Goal: Task Accomplishment & Management: Complete application form

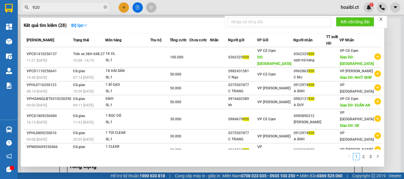
click at [121, 6] on div at bounding box center [202, 89] width 404 height 179
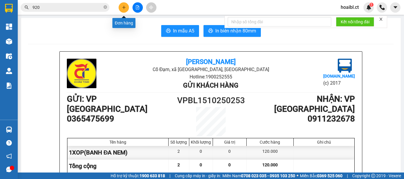
click at [119, 9] on button at bounding box center [123, 7] width 10 height 10
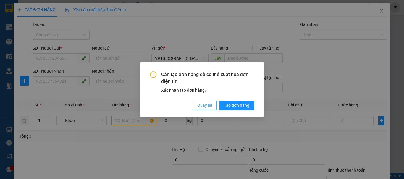
click at [206, 105] on span "Quay lại" at bounding box center [204, 105] width 15 height 6
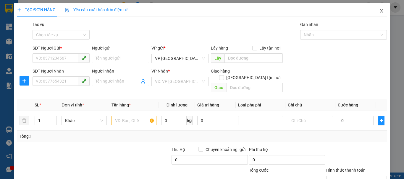
click at [376, 14] on span "Close" at bounding box center [381, 11] width 17 height 17
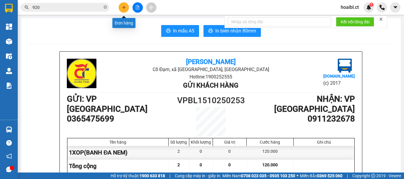
click at [124, 9] on button at bounding box center [123, 7] width 10 height 10
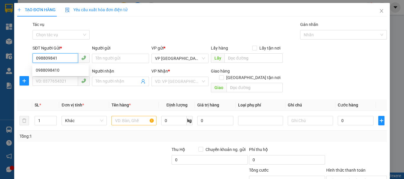
type input "0988098410"
click at [61, 69] on div "0988098410" at bounding box center [60, 70] width 49 height 6
type input "0356461515"
type input "OK"
type input "70.000"
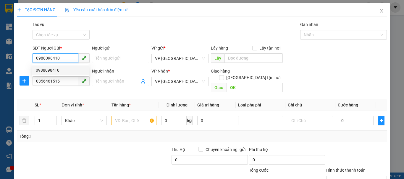
type input "70.000"
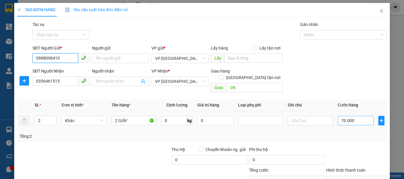
type input "0988098410"
click at [348, 118] on input "70.000" at bounding box center [355, 120] width 36 height 9
type input "1"
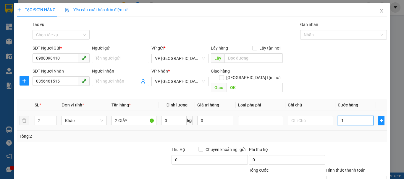
type input "10"
type input "100"
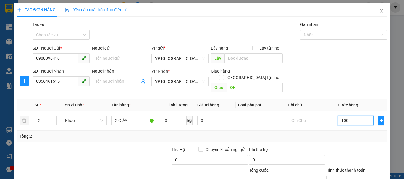
type input "100"
click at [365, 138] on div "Transit Pickup Surcharge Ids Transit Deliver Surcharge Ids Transit Deliver Surc…" at bounding box center [201, 117] width 369 height 192
type input "100.000"
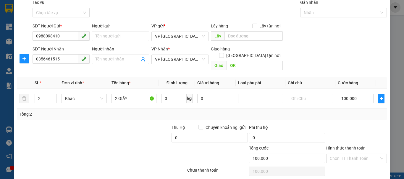
scroll to position [39, 0]
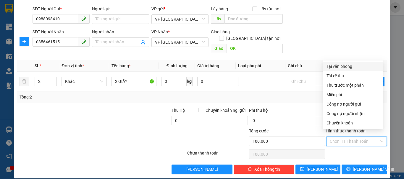
click at [345, 137] on input "Hình thức thanh toán" at bounding box center [353, 141] width 49 height 9
click at [333, 67] on div "Tại văn phòng" at bounding box center [352, 66] width 53 height 6
type input "0"
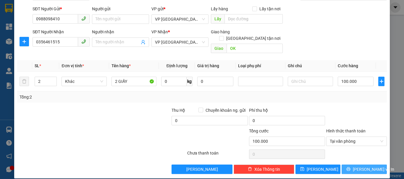
click at [350, 167] on icon "printer" at bounding box center [348, 169] width 4 height 4
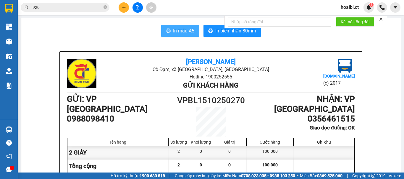
click at [175, 32] on span "In mẫu A5" at bounding box center [183, 30] width 21 height 7
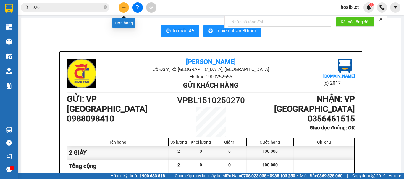
click at [121, 5] on button at bounding box center [123, 7] width 10 height 10
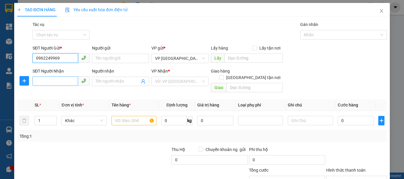
type input "0962249969"
click at [61, 79] on input "SĐT Người Nhận" at bounding box center [54, 81] width 45 height 9
click at [46, 55] on input "0962249969" at bounding box center [54, 57] width 45 height 9
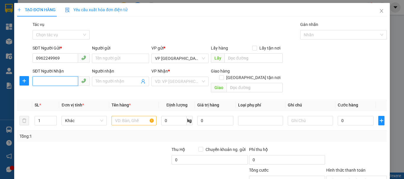
click at [50, 79] on input "SĐT Người Nhận" at bounding box center [54, 81] width 45 height 9
drag, startPoint x: 50, startPoint y: 79, endPoint x: 54, endPoint y: 79, distance: 4.4
click at [50, 79] on input "SĐT Người Nhận" at bounding box center [54, 81] width 45 height 9
paste input "0962249969"
type input "0962249969"
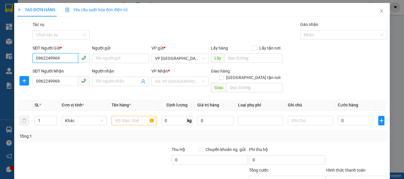
click at [51, 59] on input "0962249969" at bounding box center [54, 57] width 45 height 9
type input "0352114194"
click at [59, 71] on div "0352114194" at bounding box center [60, 70] width 49 height 6
type input "30.000"
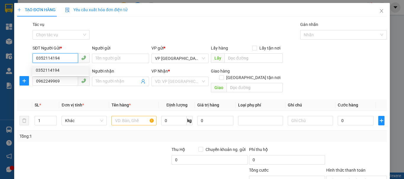
type input "30.000"
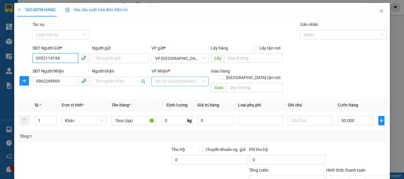
type input "0352114194"
click at [173, 84] on input "search" at bounding box center [178, 81] width 46 height 9
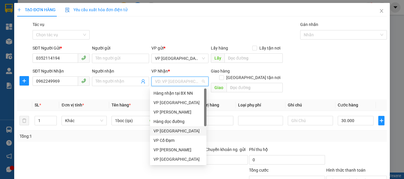
click at [172, 132] on div "VP [GEOGRAPHIC_DATA]" at bounding box center [177, 131] width 49 height 6
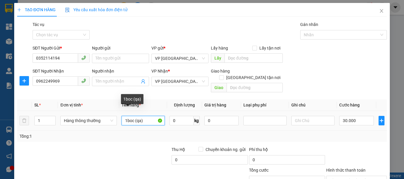
drag, startPoint x: 144, startPoint y: 118, endPoint x: 121, endPoint y: 115, distance: 22.8
click at [121, 116] on input "1boc (qa)" at bounding box center [142, 120] width 43 height 9
type input "1XOP(TĂ)"
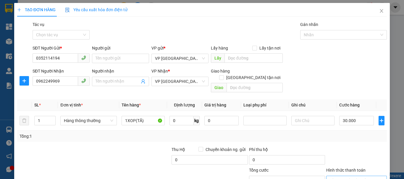
click at [370, 176] on input "Hình thức thanh toán" at bounding box center [353, 180] width 49 height 9
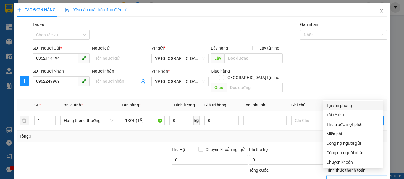
click at [341, 104] on div "Tại văn phòng" at bounding box center [352, 106] width 53 height 6
type input "0"
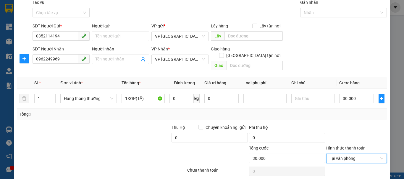
scroll to position [39, 0]
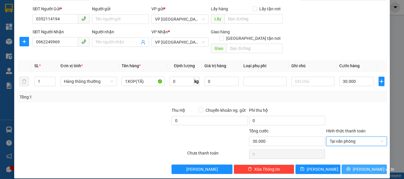
click at [360, 167] on button "[PERSON_NAME] và In" at bounding box center [363, 169] width 45 height 9
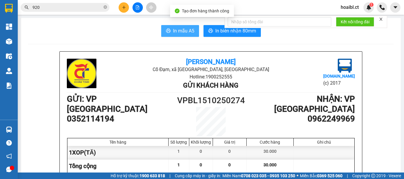
click at [180, 31] on span "In mẫu A5" at bounding box center [183, 30] width 21 height 7
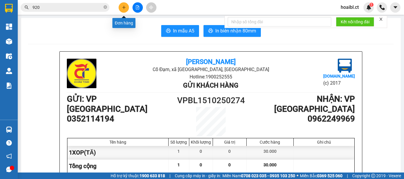
click at [121, 7] on button at bounding box center [123, 7] width 10 height 10
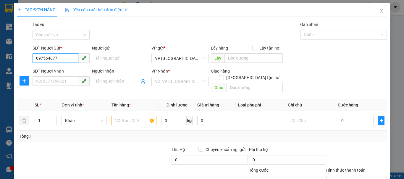
type input "0975648774"
click at [81, 71] on div "0975648774" at bounding box center [60, 70] width 49 height 6
type input "0354838219"
type input "30.000"
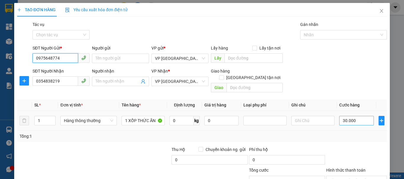
type input "0975648774"
click at [351, 116] on input "30.000" at bounding box center [356, 120] width 35 height 9
type input "4"
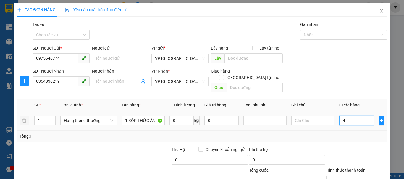
type input "40"
type input "40.000"
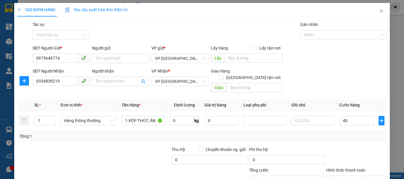
type input "40.000"
click at [352, 147] on div at bounding box center [356, 157] width 62 height 21
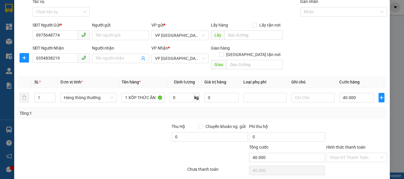
scroll to position [39, 0]
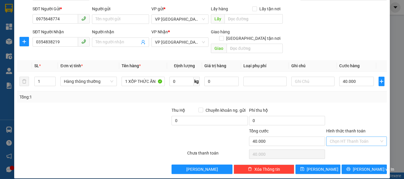
click at [357, 137] on input "Hình thức thanh toán" at bounding box center [353, 141] width 49 height 9
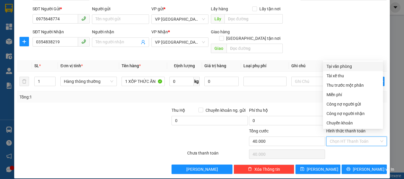
click at [346, 67] on div "Tại văn phòng" at bounding box center [352, 66] width 53 height 6
type input "0"
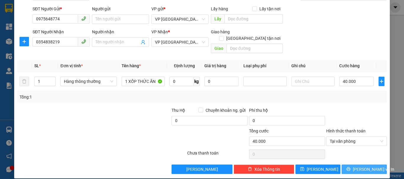
drag, startPoint x: 365, startPoint y: 162, endPoint x: 366, endPoint y: 157, distance: 5.5
click at [366, 166] on span "[PERSON_NAME] và In" at bounding box center [372, 169] width 41 height 6
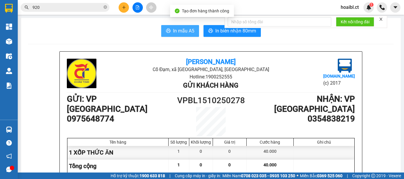
click at [177, 29] on span "In mẫu A5" at bounding box center [183, 30] width 21 height 7
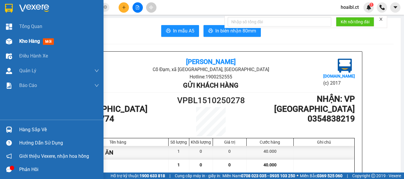
click at [22, 43] on span "Kho hàng" at bounding box center [29, 41] width 21 height 6
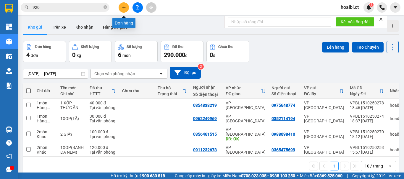
click at [124, 8] on icon "plus" at bounding box center [124, 7] width 4 height 4
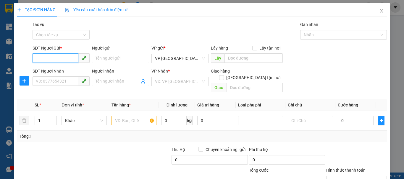
click at [61, 57] on input "SĐT Người Gửi *" at bounding box center [54, 57] width 45 height 9
type input "0393585939"
click at [56, 67] on div "0393585939" at bounding box center [60, 70] width 49 height 6
type input "0965431690"
type input "100.000"
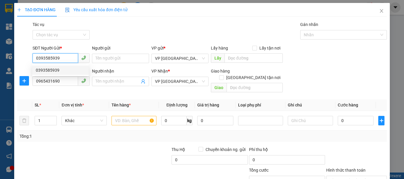
type input "100.000"
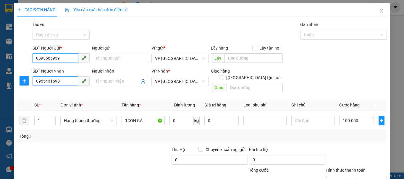
type input "0393585939"
click at [51, 81] on input "0965431690" at bounding box center [54, 81] width 45 height 9
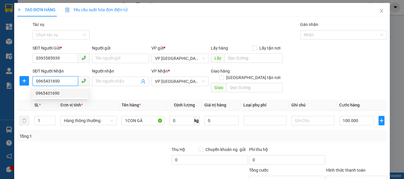
click at [52, 80] on input "0965431690" at bounding box center [54, 81] width 45 height 9
type input "0964023666"
click at [153, 100] on th "Tên hàng *" at bounding box center [143, 106] width 48 height 12
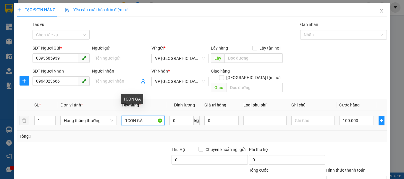
drag, startPoint x: 143, startPoint y: 115, endPoint x: 121, endPoint y: 114, distance: 22.2
click at [122, 118] on input "1CON GÀ" at bounding box center [142, 120] width 43 height 9
type input "1BI+1XOP(TĂ)"
type input "2"
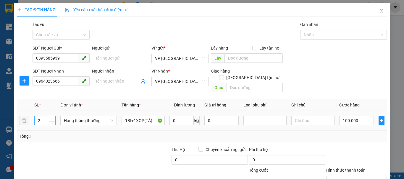
click at [49, 116] on span "Increase Value" at bounding box center [52, 118] width 6 height 5
click at [347, 116] on input "100.000" at bounding box center [356, 120] width 35 height 9
type input "9"
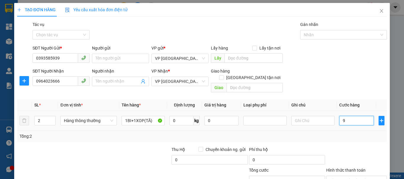
type input "90"
type input "90.000"
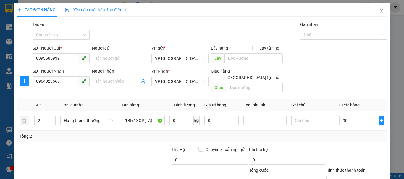
type input "90.000"
click at [351, 135] on div "Tổng: 2" at bounding box center [201, 136] width 369 height 11
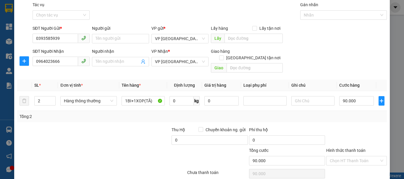
scroll to position [39, 0]
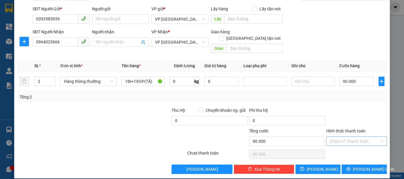
click at [345, 137] on input "Hình thức thanh toán" at bounding box center [353, 141] width 49 height 9
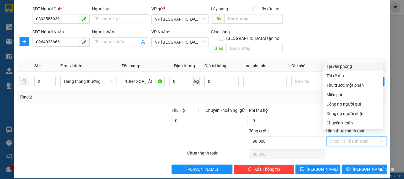
click at [344, 68] on div "Tại văn phòng" at bounding box center [352, 66] width 53 height 6
type input "0"
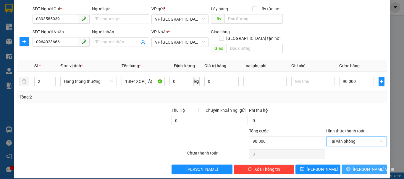
click at [361, 166] on span "[PERSON_NAME] và In" at bounding box center [372, 169] width 41 height 6
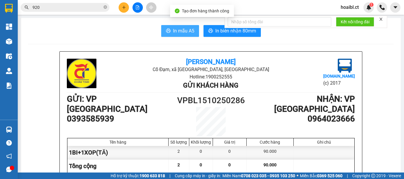
click at [184, 31] on span "In mẫu A5" at bounding box center [183, 30] width 21 height 7
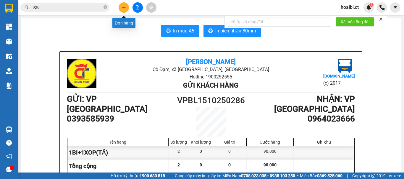
click at [125, 9] on icon "plus" at bounding box center [124, 7] width 4 height 4
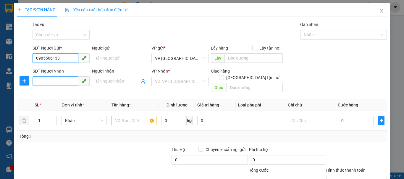
type input "0985566133"
click at [57, 79] on input "SĐT Người Nhận" at bounding box center [54, 81] width 45 height 9
click at [50, 60] on input "0985566133" at bounding box center [54, 57] width 45 height 9
click at [53, 83] on input "SĐT Người Nhận" at bounding box center [54, 81] width 45 height 9
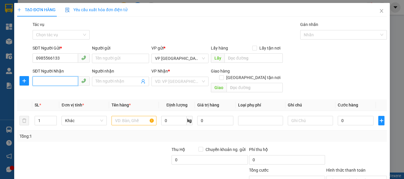
click at [53, 83] on input "SĐT Người Nhận" at bounding box center [54, 81] width 45 height 9
drag, startPoint x: 53, startPoint y: 83, endPoint x: 52, endPoint y: 79, distance: 3.7
click at [53, 82] on input "SĐT Người Nhận" at bounding box center [54, 81] width 45 height 9
drag, startPoint x: 52, startPoint y: 79, endPoint x: 55, endPoint y: 71, distance: 9.1
click at [53, 78] on input "SĐT Người Nhận" at bounding box center [54, 81] width 45 height 9
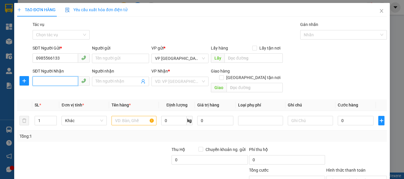
paste input "0985566133"
type input "0985566133"
click at [43, 54] on input "0985566133" at bounding box center [54, 57] width 45 height 9
click at [43, 55] on input "0985566133" at bounding box center [54, 57] width 45 height 9
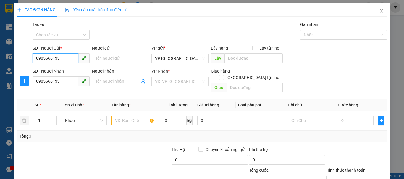
click at [51, 70] on form "SĐT Người Gửi * 0985566133 0985566133 Người gửi Tên người gửi VP gửi * VP [GEOG…" at bounding box center [201, 70] width 369 height 50
click at [51, 70] on div "SĐT Người Nhận" at bounding box center [60, 71] width 57 height 6
click at [51, 77] on input "0985566133" at bounding box center [54, 81] width 45 height 9
click at [48, 53] on input "0985566133" at bounding box center [54, 57] width 45 height 9
click at [48, 54] on input "0985566133" at bounding box center [54, 57] width 45 height 9
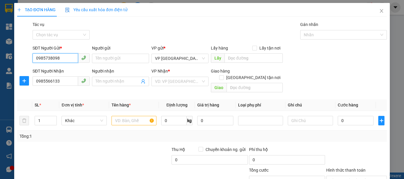
type input "0985738098"
click at [96, 100] on th "Đơn vị tính *" at bounding box center [84, 106] width 50 height 12
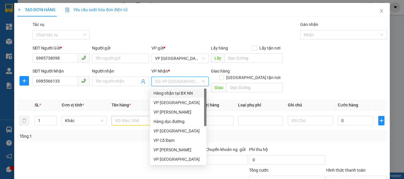
click at [167, 82] on input "search" at bounding box center [178, 81] width 46 height 9
click at [169, 101] on div "VP [GEOGRAPHIC_DATA]" at bounding box center [177, 103] width 49 height 6
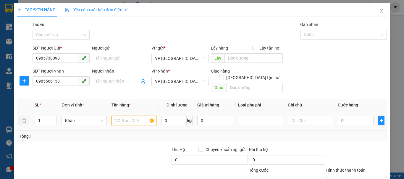
click at [128, 116] on input "text" at bounding box center [133, 120] width 45 height 9
type input "1 GIAY(TĂ)"
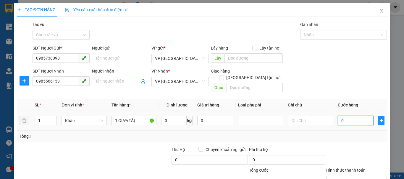
click at [340, 116] on input "0" at bounding box center [355, 120] width 36 height 9
type input "5"
type input "50"
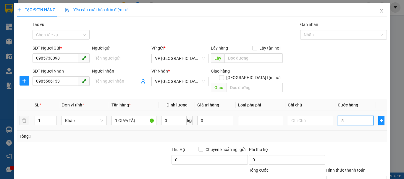
type input "50"
type input "50.000"
drag, startPoint x: 352, startPoint y: 137, endPoint x: 347, endPoint y: 133, distance: 6.3
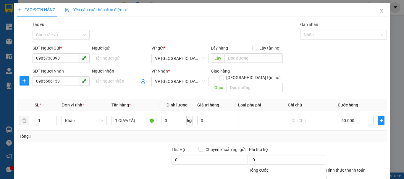
click at [352, 137] on div "Transit Pickup Surcharge Ids Transit Deliver Surcharge Ids Transit Deliver Surc…" at bounding box center [201, 117] width 369 height 192
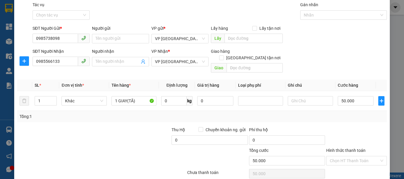
scroll to position [30, 0]
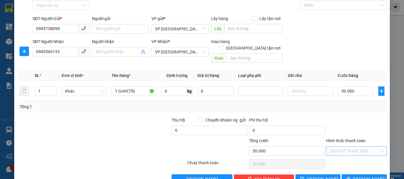
click at [349, 149] on input "Hình thức thanh toán" at bounding box center [353, 151] width 49 height 9
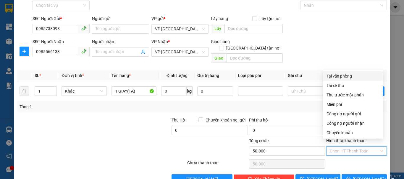
click at [343, 77] on div "Tại văn phòng" at bounding box center [352, 76] width 53 height 6
type input "0"
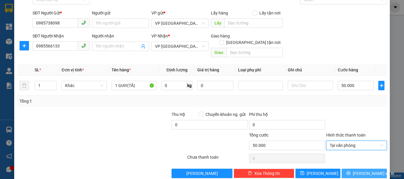
scroll to position [39, 0]
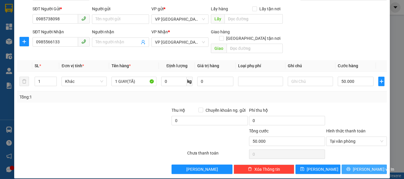
click at [358, 166] on span "[PERSON_NAME] và In" at bounding box center [372, 169] width 41 height 6
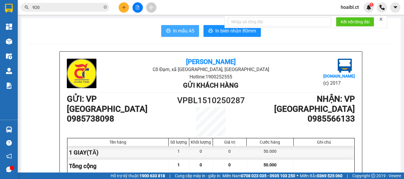
click at [174, 27] on button "In mẫu A5" at bounding box center [180, 31] width 38 height 12
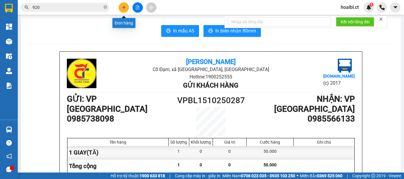
click at [121, 6] on button at bounding box center [123, 7] width 10 height 10
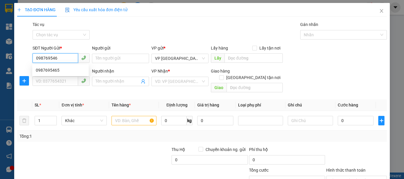
type input "0987695465"
click at [56, 74] on div "0987695465" at bounding box center [60, 70] width 56 height 9
type input "0926077777"
type input "30.000"
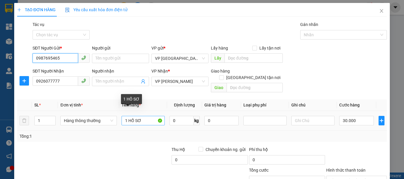
type input "0987695465"
click at [143, 116] on input "1 HỒ SƠ" at bounding box center [142, 120] width 43 height 9
type input "1"
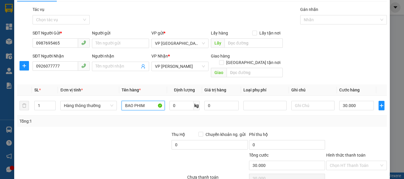
scroll to position [30, 0]
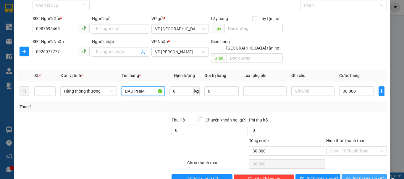
type input "BAO PHIM"
click at [349, 177] on icon "printer" at bounding box center [348, 179] width 4 height 4
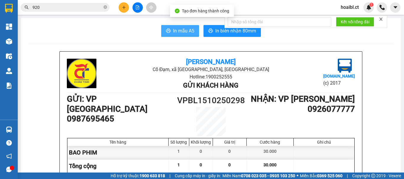
click at [182, 30] on span "In mẫu A5" at bounding box center [183, 30] width 21 height 7
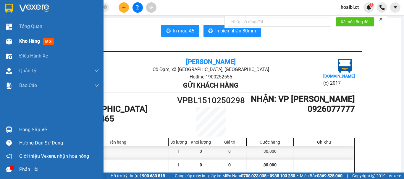
drag, startPoint x: 12, startPoint y: 42, endPoint x: 12, endPoint y: 38, distance: 3.6
click at [12, 41] on img at bounding box center [9, 41] width 6 height 6
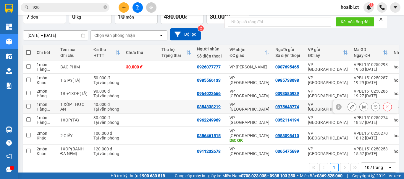
scroll to position [46, 0]
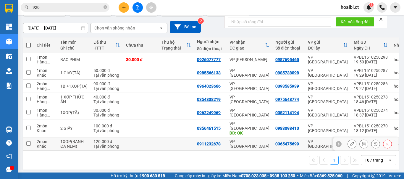
click at [165, 138] on td at bounding box center [175, 144] width 35 height 13
checkbox input "true"
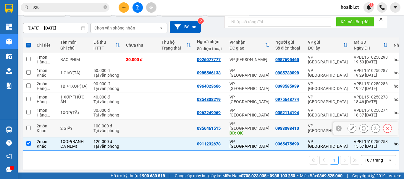
click at [167, 123] on td at bounding box center [175, 129] width 35 height 18
checkbox input "true"
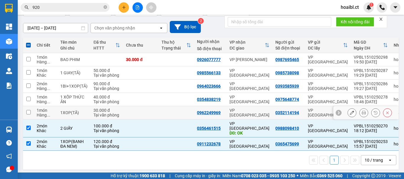
click at [162, 109] on td at bounding box center [175, 112] width 35 height 13
checkbox input "true"
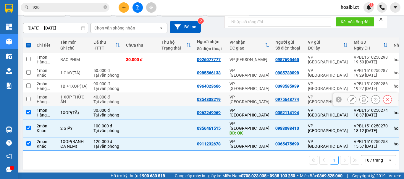
click at [164, 101] on td at bounding box center [175, 99] width 35 height 13
checkbox input "true"
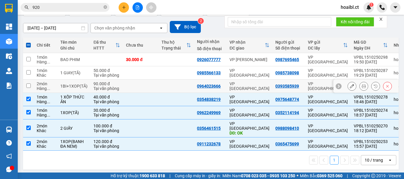
click at [166, 83] on td at bounding box center [175, 86] width 35 height 13
checkbox input "true"
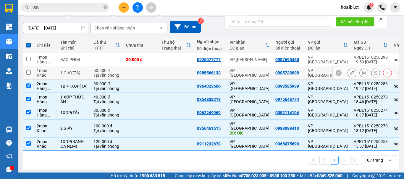
drag, startPoint x: 168, startPoint y: 71, endPoint x: 166, endPoint y: 64, distance: 7.4
click at [168, 70] on td at bounding box center [175, 72] width 35 height 13
checkbox input "true"
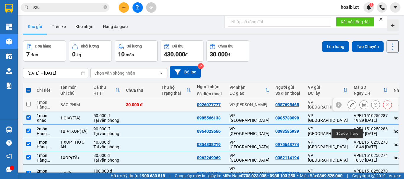
scroll to position [0, 0]
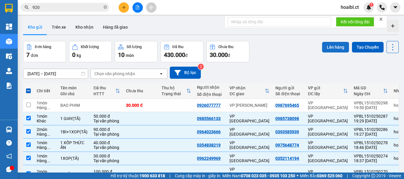
click at [332, 49] on button "Lên hàng" at bounding box center [335, 47] width 27 height 11
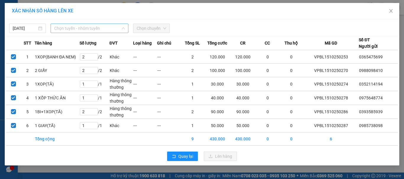
click at [94, 30] on span "Chọn tuyến - nhóm tuyến" at bounding box center [89, 28] width 71 height 9
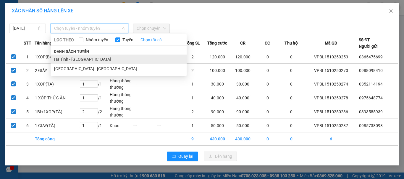
click at [82, 61] on li "Hà Tĩnh - [GEOGRAPHIC_DATA]" at bounding box center [119, 59] width 136 height 9
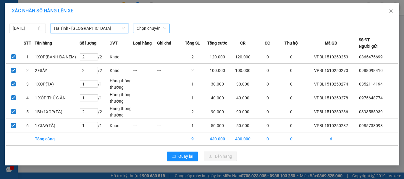
click at [154, 27] on span "Chọn chuyến" at bounding box center [151, 28] width 30 height 9
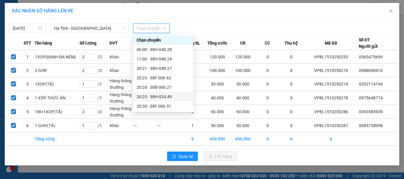
click at [160, 94] on div "20:25 - 38H-024.49" at bounding box center [162, 97] width 53 height 6
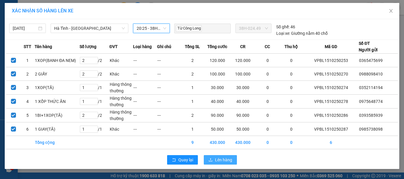
click at [223, 160] on span "Lên hàng" at bounding box center [223, 160] width 17 height 6
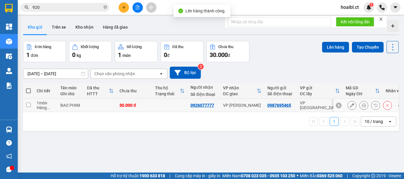
click at [162, 104] on td at bounding box center [169, 105] width 35 height 13
checkbox input "true"
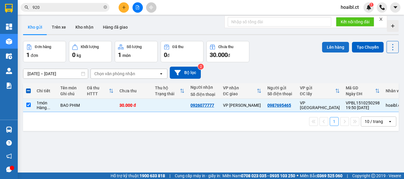
drag, startPoint x: 333, startPoint y: 47, endPoint x: 332, endPoint y: 43, distance: 4.1
click at [333, 45] on button "Lên hàng" at bounding box center [335, 47] width 27 height 11
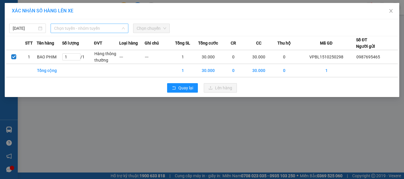
click at [108, 30] on span "Chọn tuyến - nhóm tuyến" at bounding box center [89, 28] width 71 height 9
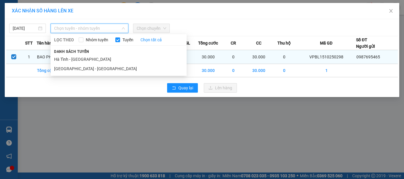
click at [89, 57] on li "Hà Tĩnh - [GEOGRAPHIC_DATA]" at bounding box center [119, 59] width 136 height 9
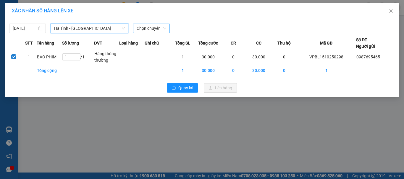
click at [149, 30] on span "Chọn chuyến" at bounding box center [151, 28] width 30 height 9
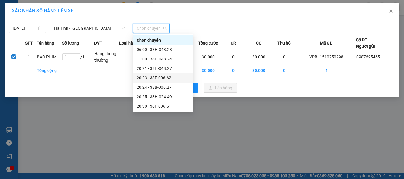
click at [168, 76] on div "20:23 - 38F-006.62" at bounding box center [162, 78] width 53 height 6
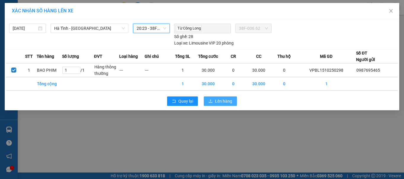
click at [219, 101] on span "Lên hàng" at bounding box center [223, 101] width 17 height 6
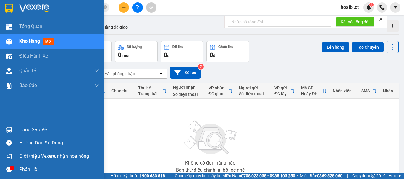
click at [16, 41] on div "Kho hàng mới" at bounding box center [51, 41] width 103 height 15
click at [18, 38] on div "Kho hàng mới" at bounding box center [51, 41] width 103 height 15
drag, startPoint x: 20, startPoint y: 45, endPoint x: 20, endPoint y: 39, distance: 5.6
click at [20, 43] on div "Kho hàng mới" at bounding box center [37, 41] width 37 height 7
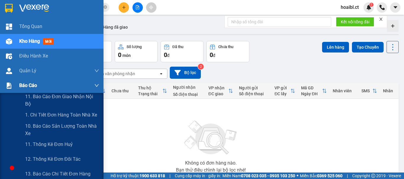
click at [14, 88] on div at bounding box center [9, 86] width 10 height 10
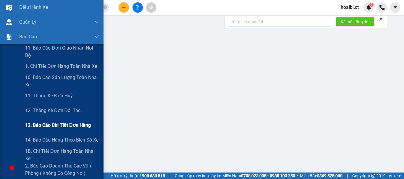
scroll to position [59, 0]
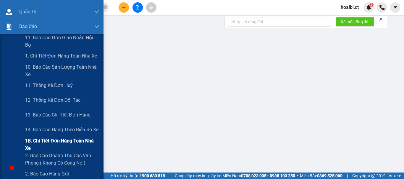
click at [51, 144] on span "1B. Chi tiết đơn hàng toàn nhà xe" at bounding box center [62, 144] width 74 height 15
